Goal: Use online tool/utility: Utilize a website feature to perform a specific function

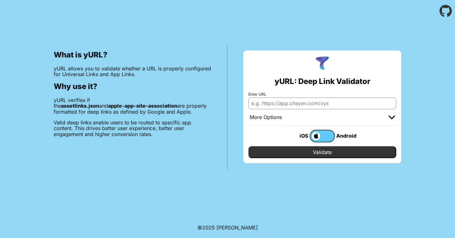
click at [361, 104] on input "Enter URL" at bounding box center [322, 103] width 148 height 11
click at [299, 104] on input "[URL][DOMAIN_NAME]" at bounding box center [322, 103] width 148 height 11
click at [268, 104] on input "[URL][DOMAIN_NAME]" at bounding box center [322, 103] width 148 height 11
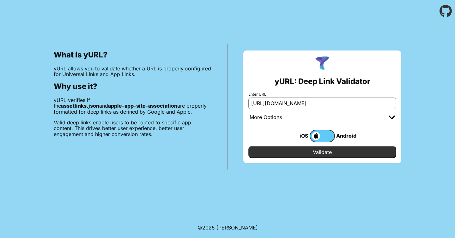
click at [268, 104] on input "[URL][DOMAIN_NAME]" at bounding box center [322, 103] width 148 height 11
paste input "teste-central-ajuda"
type input "[URL][DOMAIN_NAME]"
click at [313, 156] on input "Validate" at bounding box center [322, 152] width 148 height 12
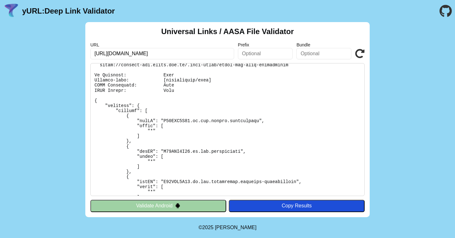
scroll to position [14, 0]
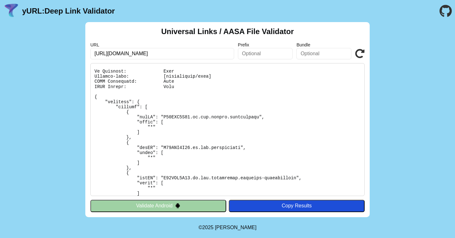
click at [309, 58] on input "text" at bounding box center [323, 53] width 55 height 11
paste input "br.com.bancointer.customer-relationship"
type input "br.com.bancointer.customer-relationship"
